Goal: Task Accomplishment & Management: Use online tool/utility

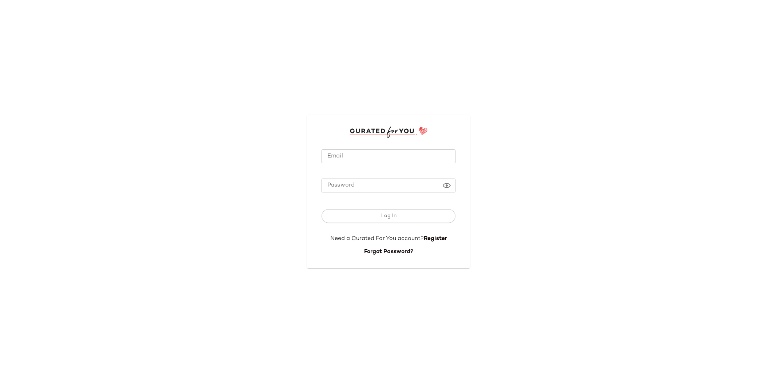
click at [337, 159] on input "Email" at bounding box center [388, 156] width 134 height 14
type input "**********"
click at [321, 209] on button "Log In" at bounding box center [388, 216] width 134 height 14
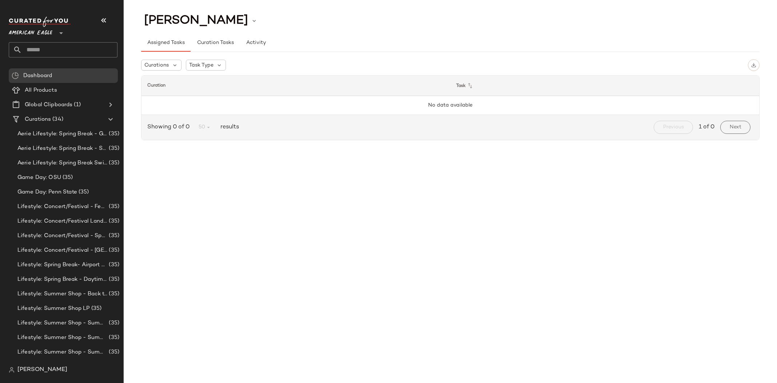
click at [32, 33] on span "American Eagle" at bounding box center [31, 31] width 44 height 13
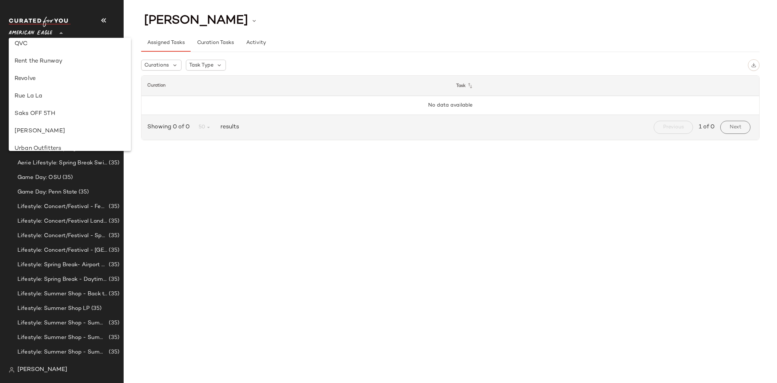
scroll to position [356, 0]
click at [52, 77] on div "Revolve" at bounding box center [70, 77] width 111 height 9
type input "**"
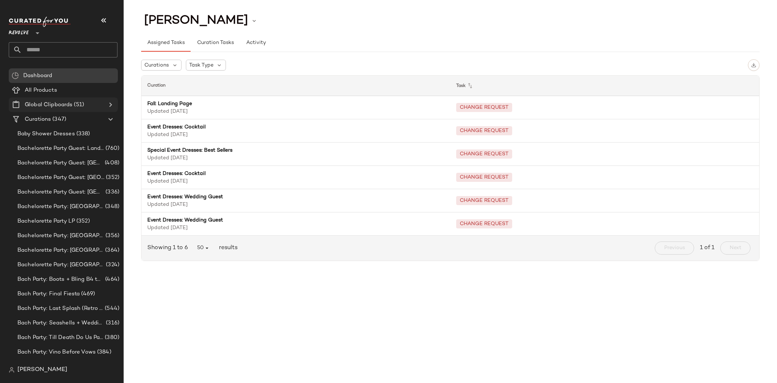
click at [111, 104] on icon at bounding box center [110, 104] width 9 height 9
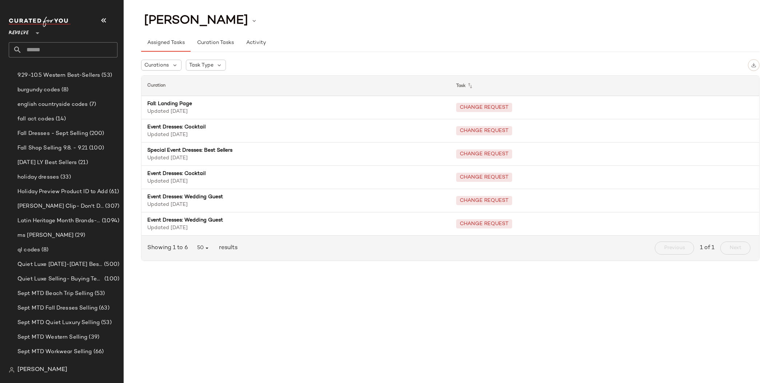
scroll to position [256, 0]
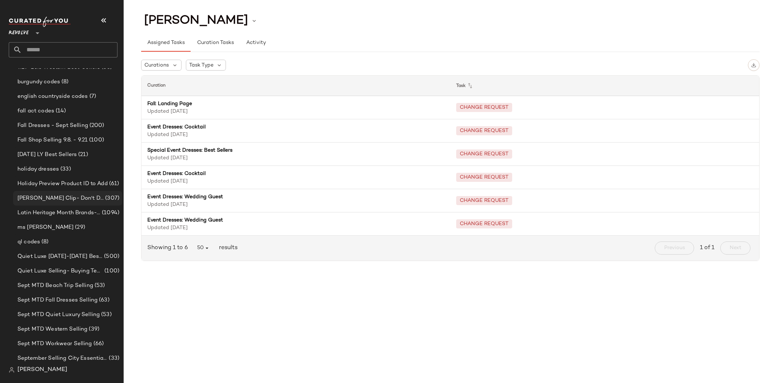
click at [70, 201] on span "[PERSON_NAME] Clip- Don't Delete" at bounding box center [60, 198] width 86 height 8
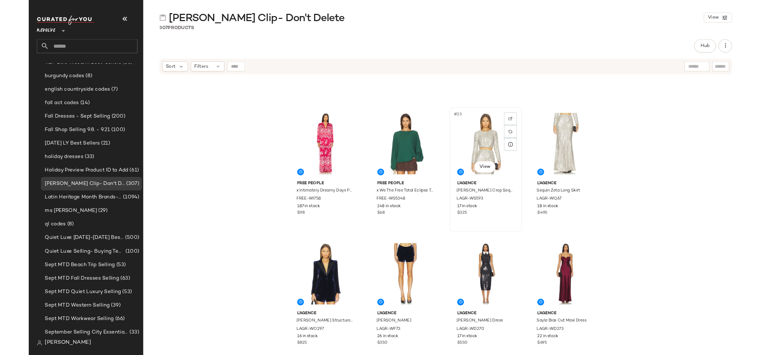
scroll to position [644, 0]
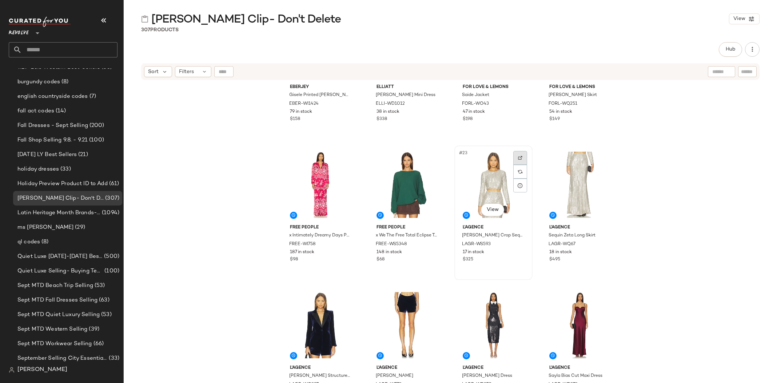
click at [519, 161] on div at bounding box center [520, 158] width 14 height 14
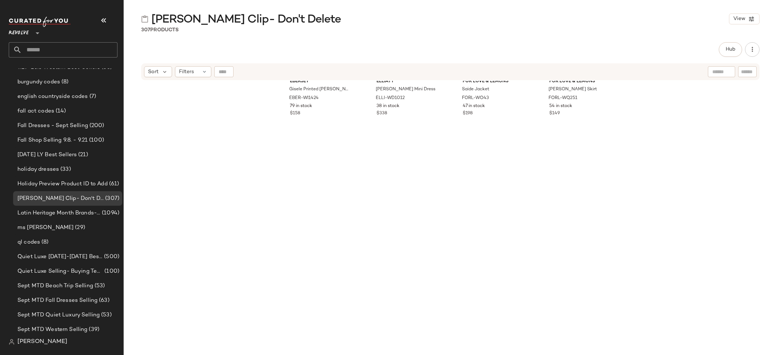
scroll to position [0, 0]
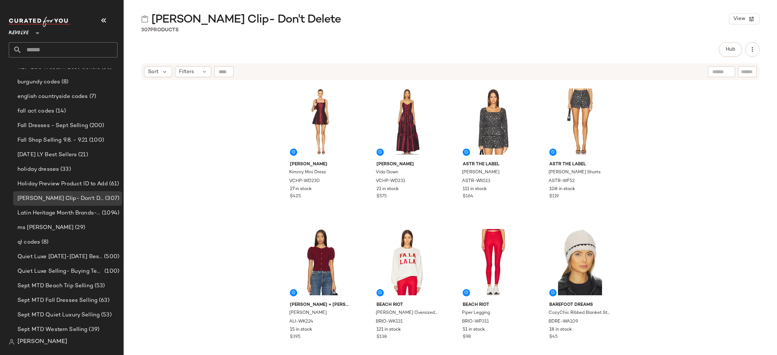
click at [41, 49] on input "text" at bounding box center [70, 49] width 96 height 15
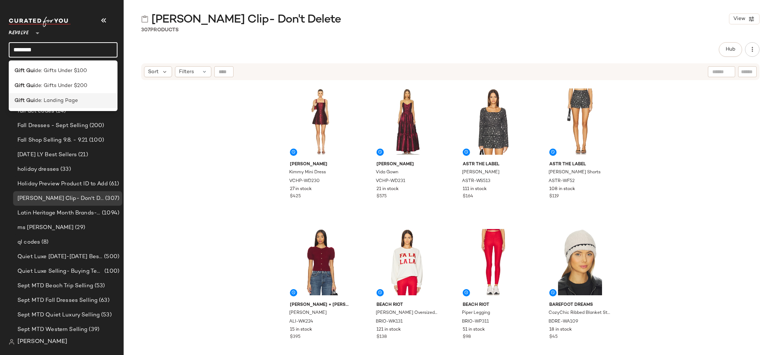
type input "********"
click at [57, 100] on span "de: Landing Page" at bounding box center [56, 101] width 43 height 8
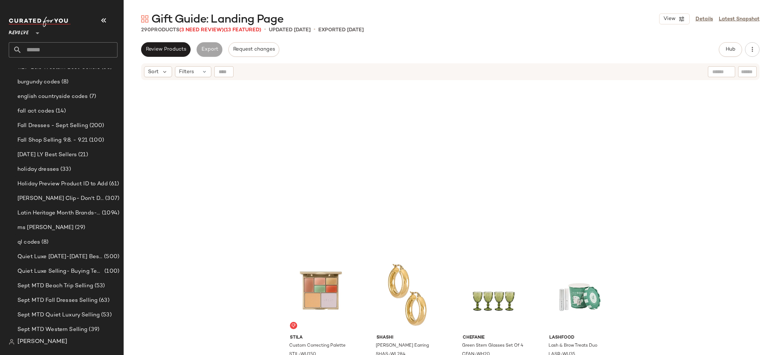
scroll to position [4496, 0]
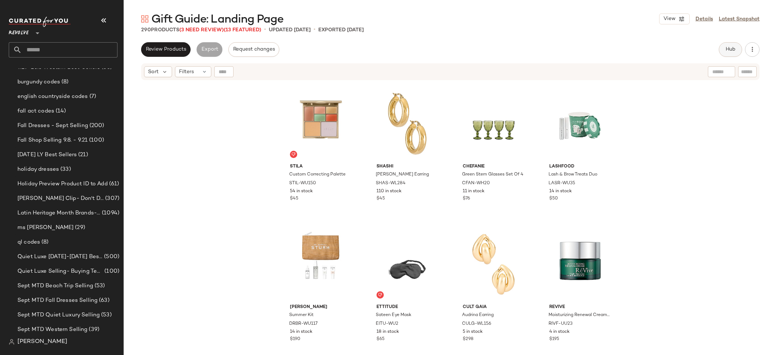
click at [722, 52] on button "Hub" at bounding box center [730, 49] width 23 height 15
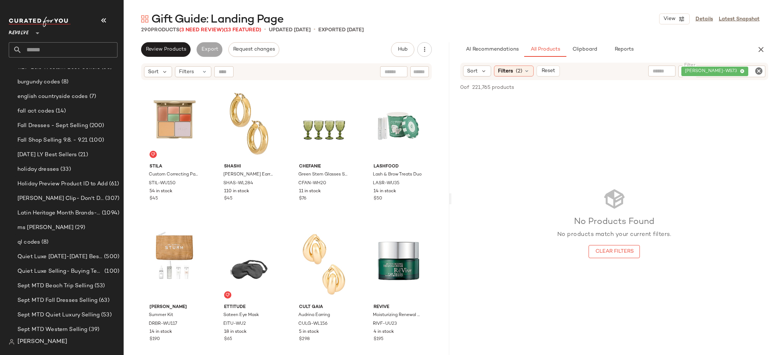
click at [758, 70] on icon "Clear Filter" at bounding box center [758, 71] width 9 height 9
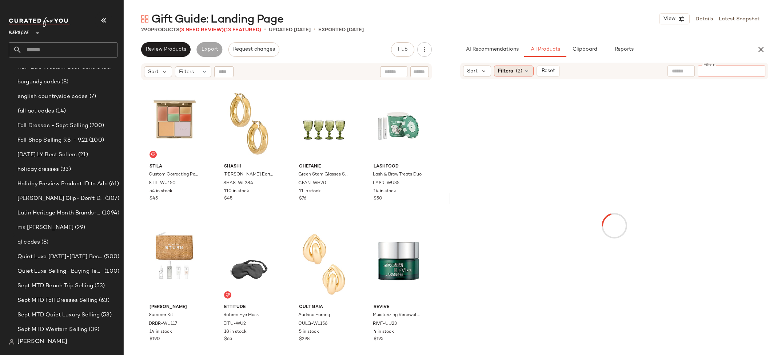
click at [516, 69] on span "(2)" at bounding box center [519, 71] width 7 height 8
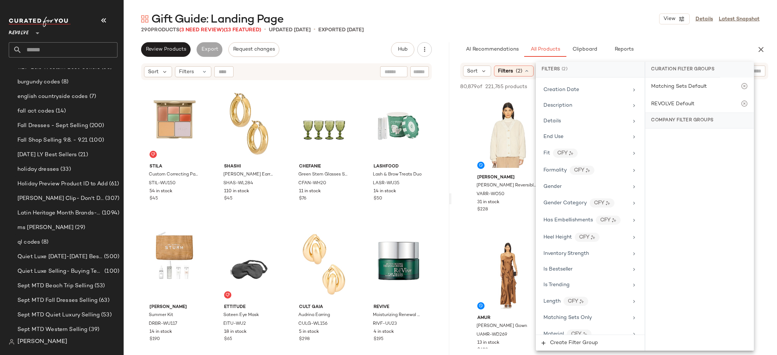
scroll to position [451, 0]
click at [565, 281] on div "Price" at bounding box center [585, 285] width 85 height 8
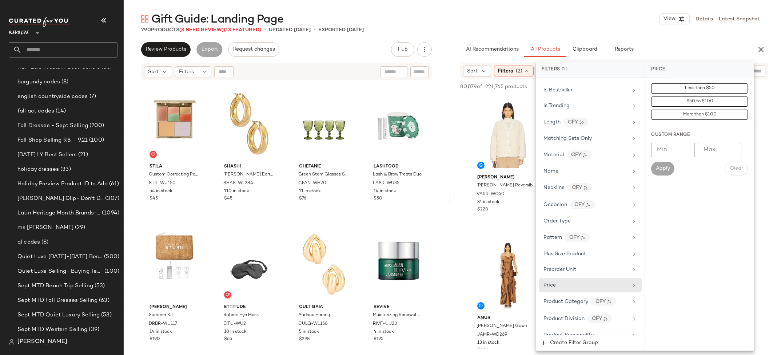
click at [671, 150] on input "Min" at bounding box center [673, 150] width 44 height 15
type input "*"
click at [707, 148] on input "Max" at bounding box center [720, 150] width 44 height 15
type input "**"
click at [658, 166] on span "Apply" at bounding box center [662, 168] width 15 height 6
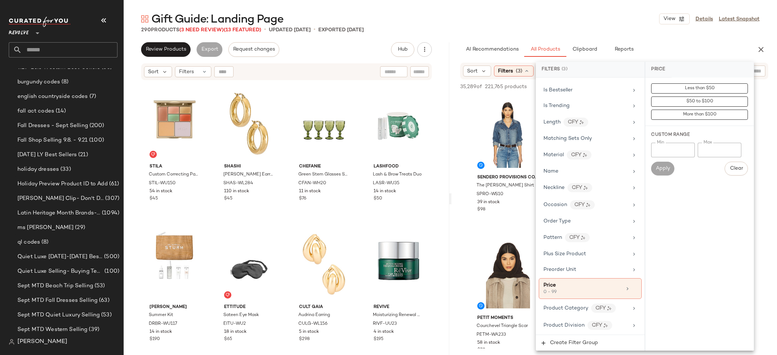
scroll to position [0, 0]
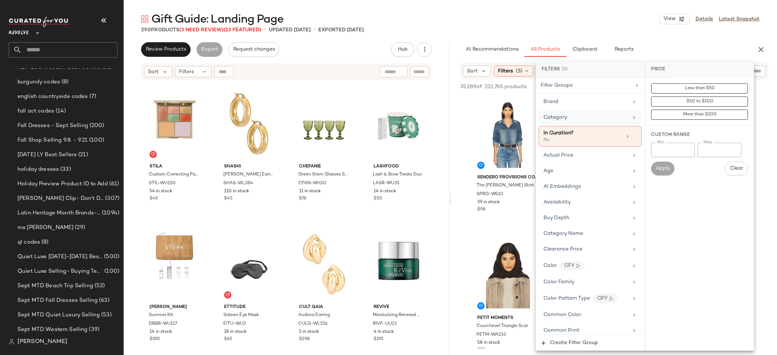
click at [616, 119] on div "Category" at bounding box center [585, 117] width 85 height 8
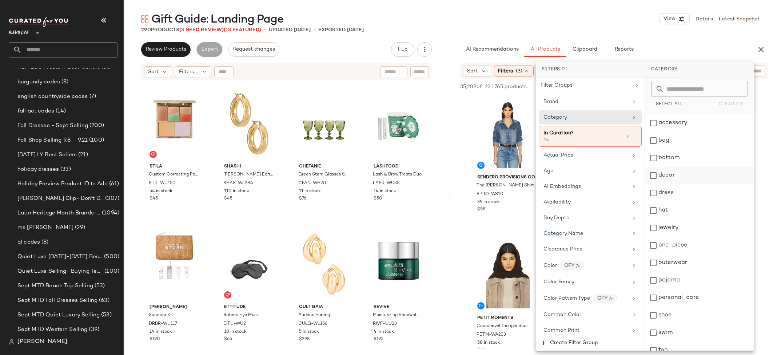
scroll to position [25, 0]
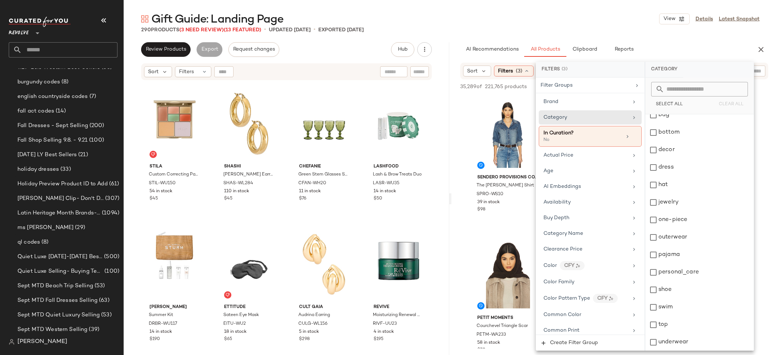
click at [585, 20] on div "Gift Guide: Landing Page View Details Latest Snapshot" at bounding box center [450, 19] width 653 height 15
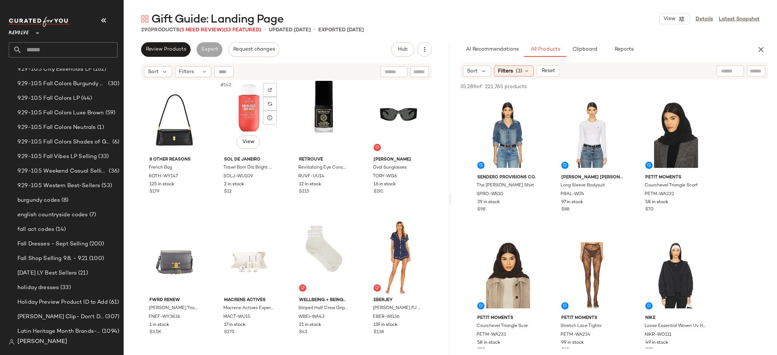
scroll to position [4924, 0]
click at [81, 317] on span "[PERSON_NAME] Clip- Don't Delete" at bounding box center [60, 316] width 86 height 8
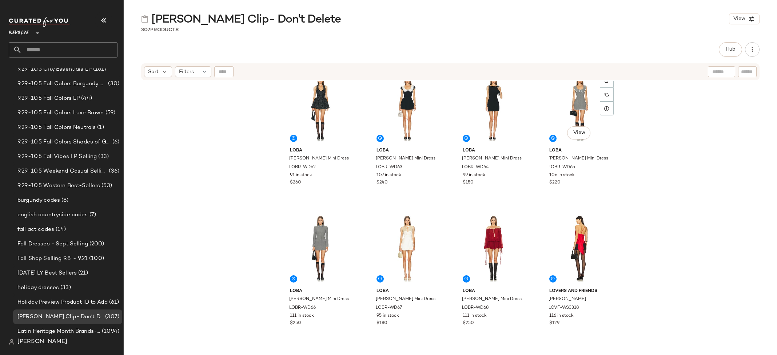
scroll to position [2685, 0]
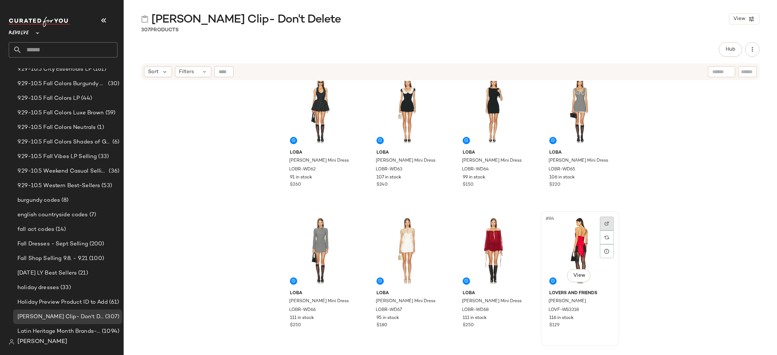
click at [602, 223] on div at bounding box center [607, 223] width 14 height 14
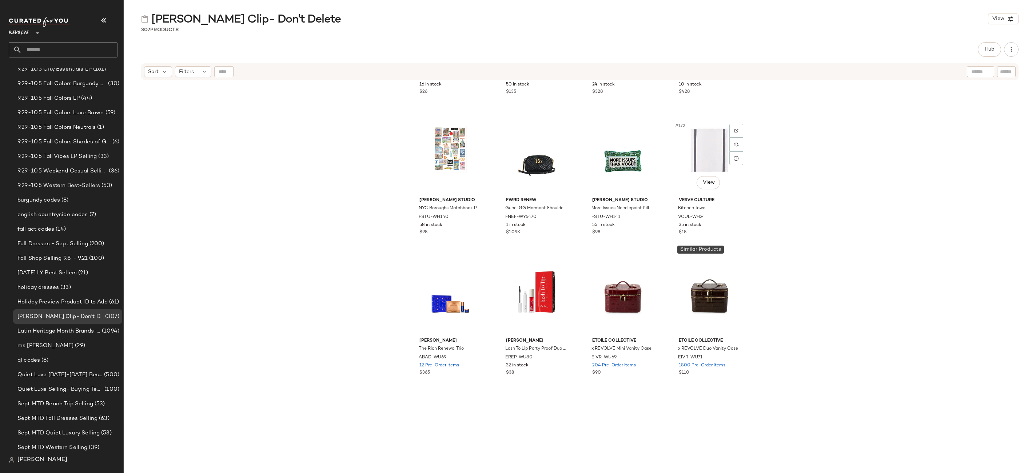
scroll to position [5865, 0]
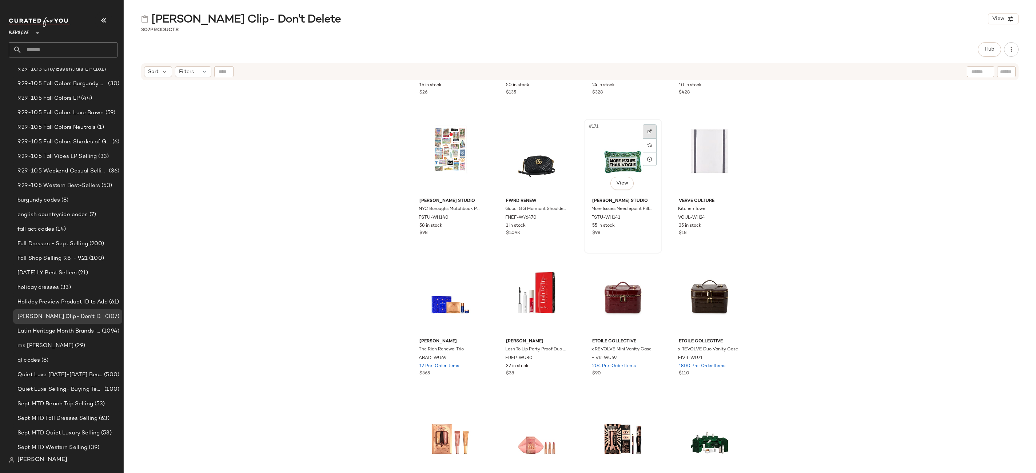
click at [647, 132] on img at bounding box center [649, 131] width 4 height 4
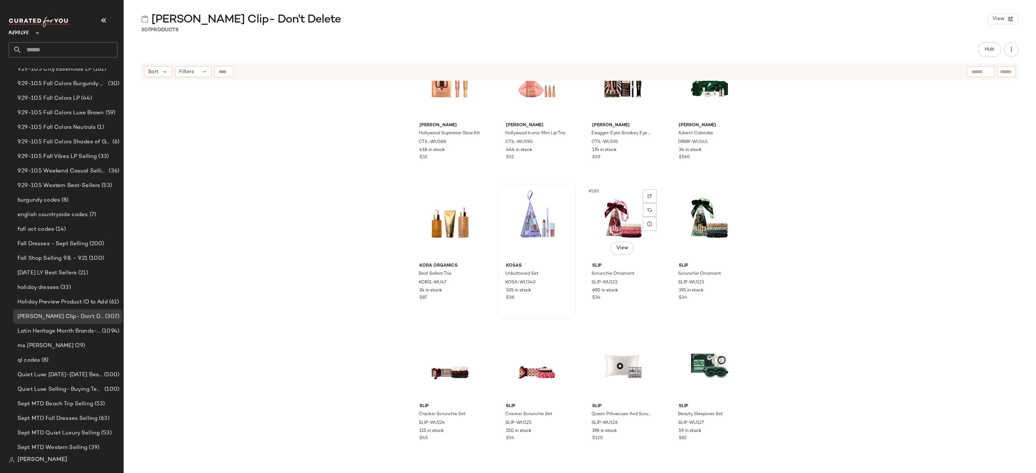
scroll to position [6196, 0]
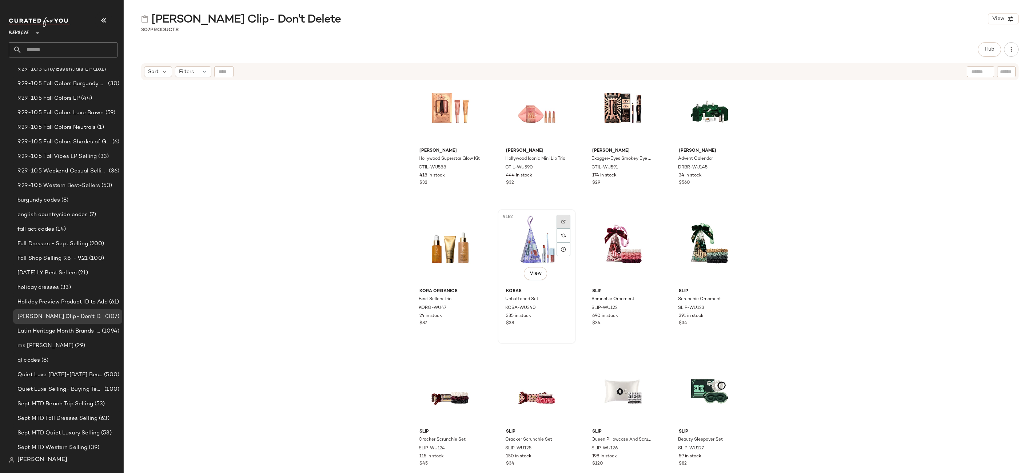
click at [561, 222] on img at bounding box center [563, 221] width 4 height 4
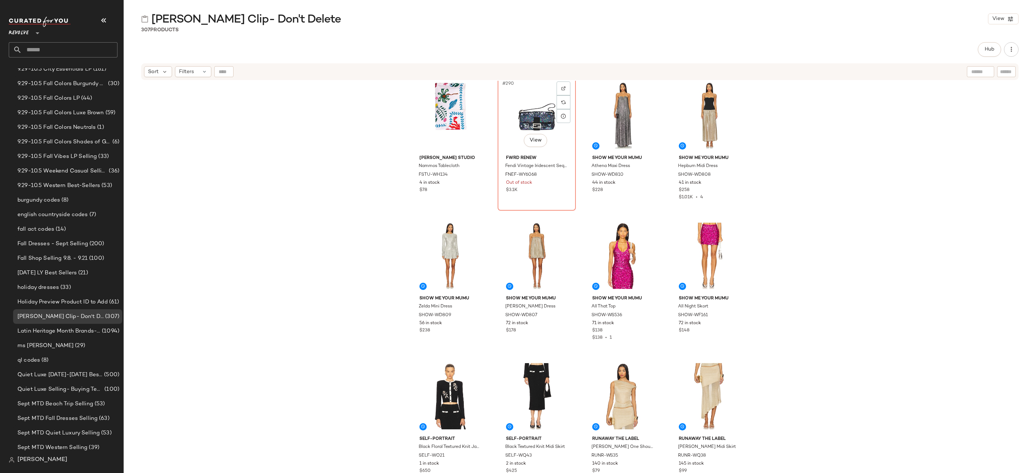
scroll to position [9816, 0]
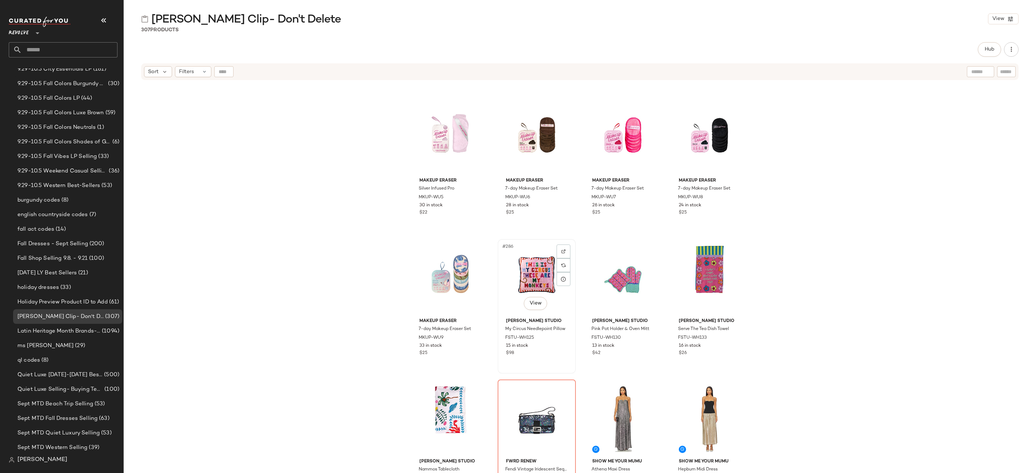
click at [542, 263] on div "#286 View" at bounding box center [536, 277] width 73 height 73
click at [610, 268] on div "#287 View" at bounding box center [622, 277] width 73 height 73
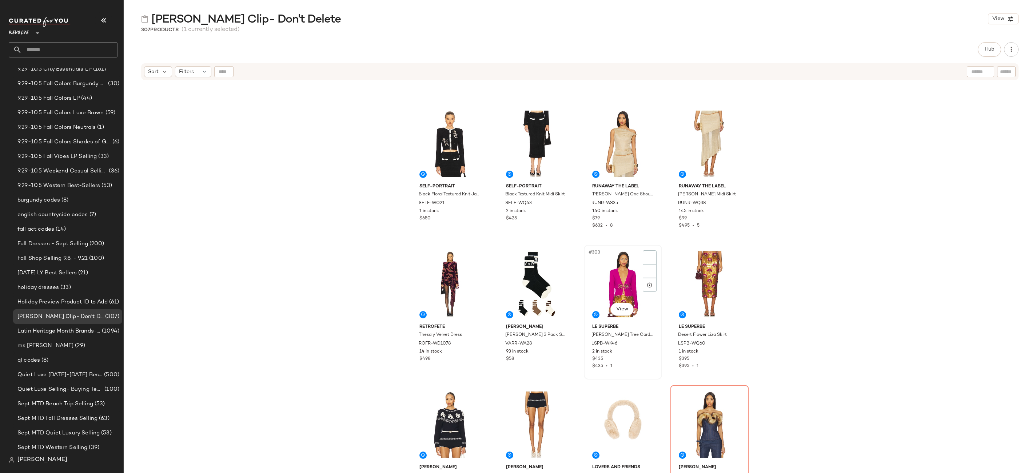
scroll to position [10505, 0]
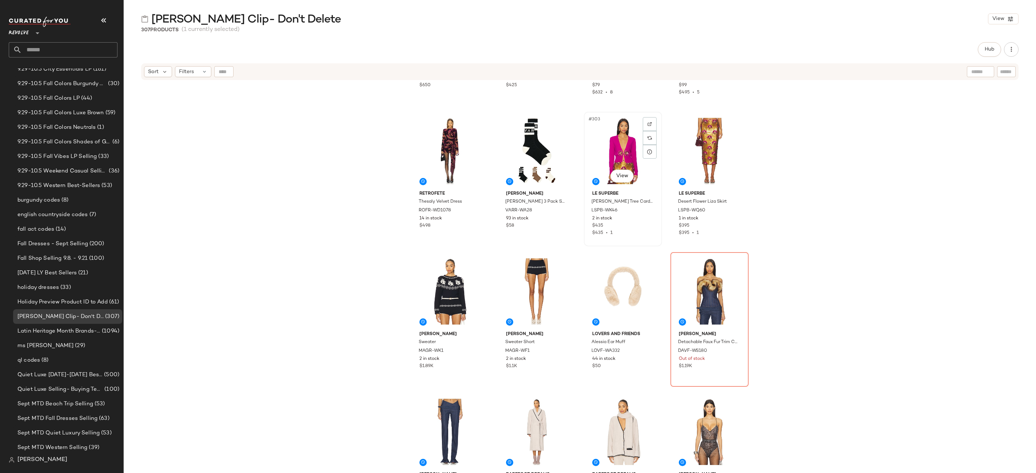
click at [634, 140] on div "#303 View" at bounding box center [622, 150] width 73 height 73
click at [647, 124] on img at bounding box center [649, 124] width 4 height 4
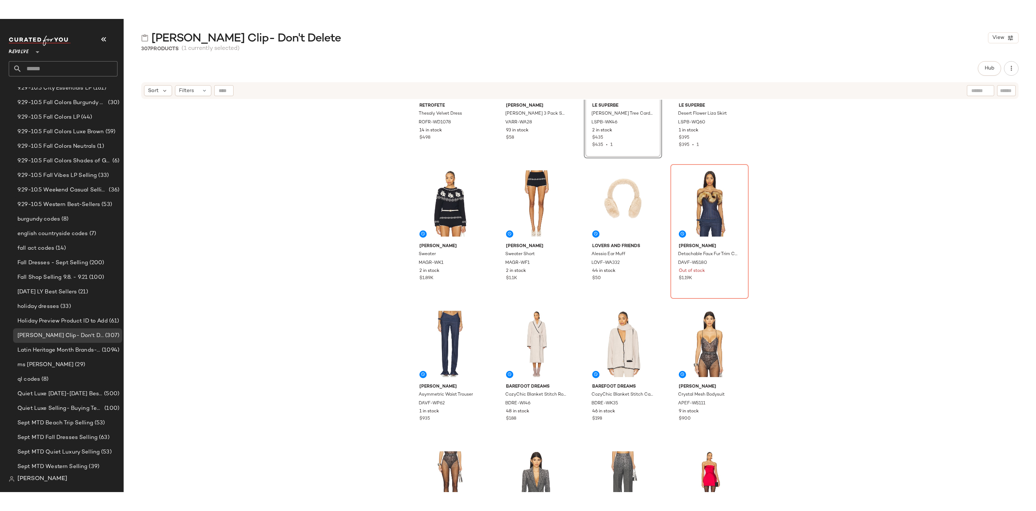
scroll to position [10613, 0]
